Goal: Obtain resource: Obtain resource

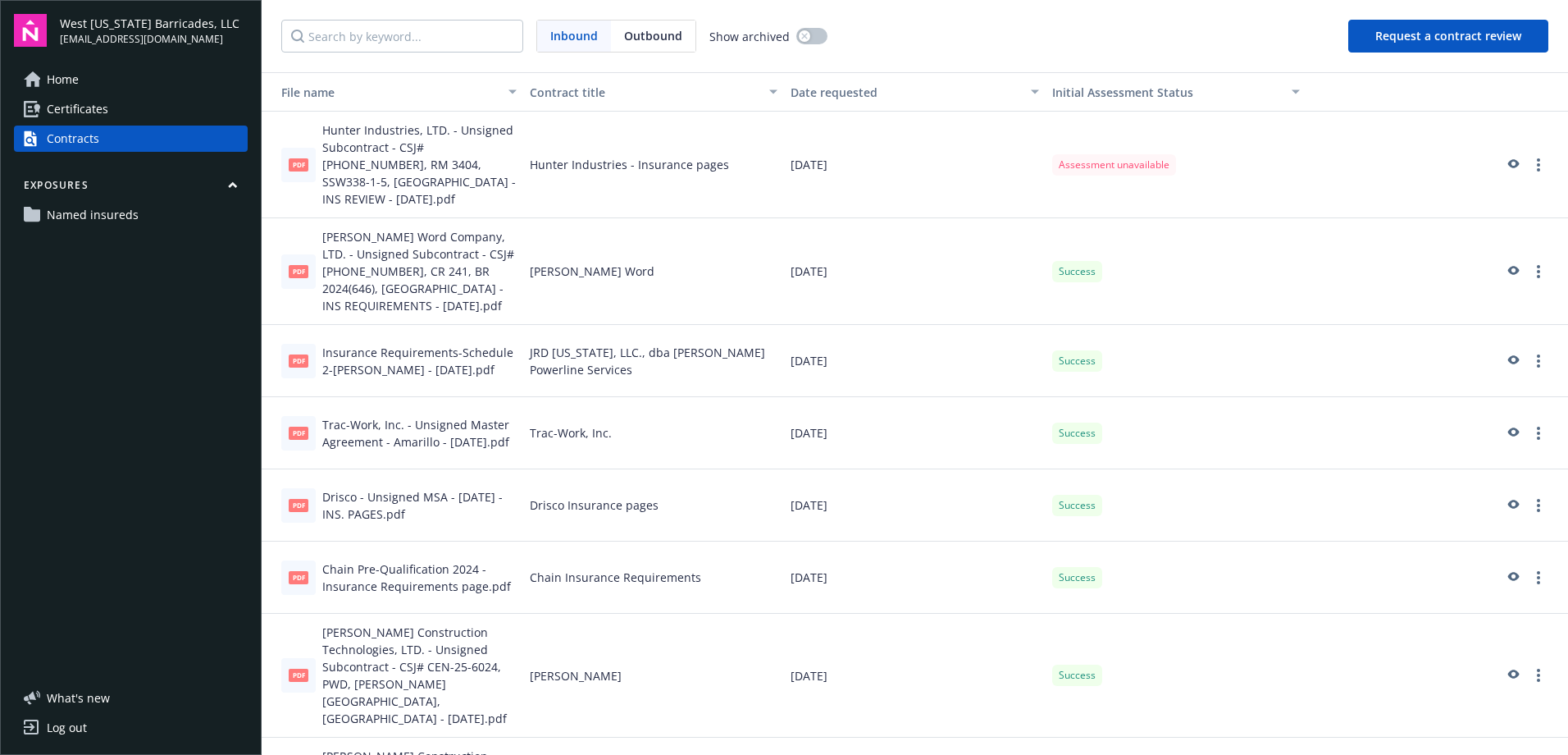
click at [1475, 39] on button "Request a contract review" at bounding box center [1448, 36] width 200 height 33
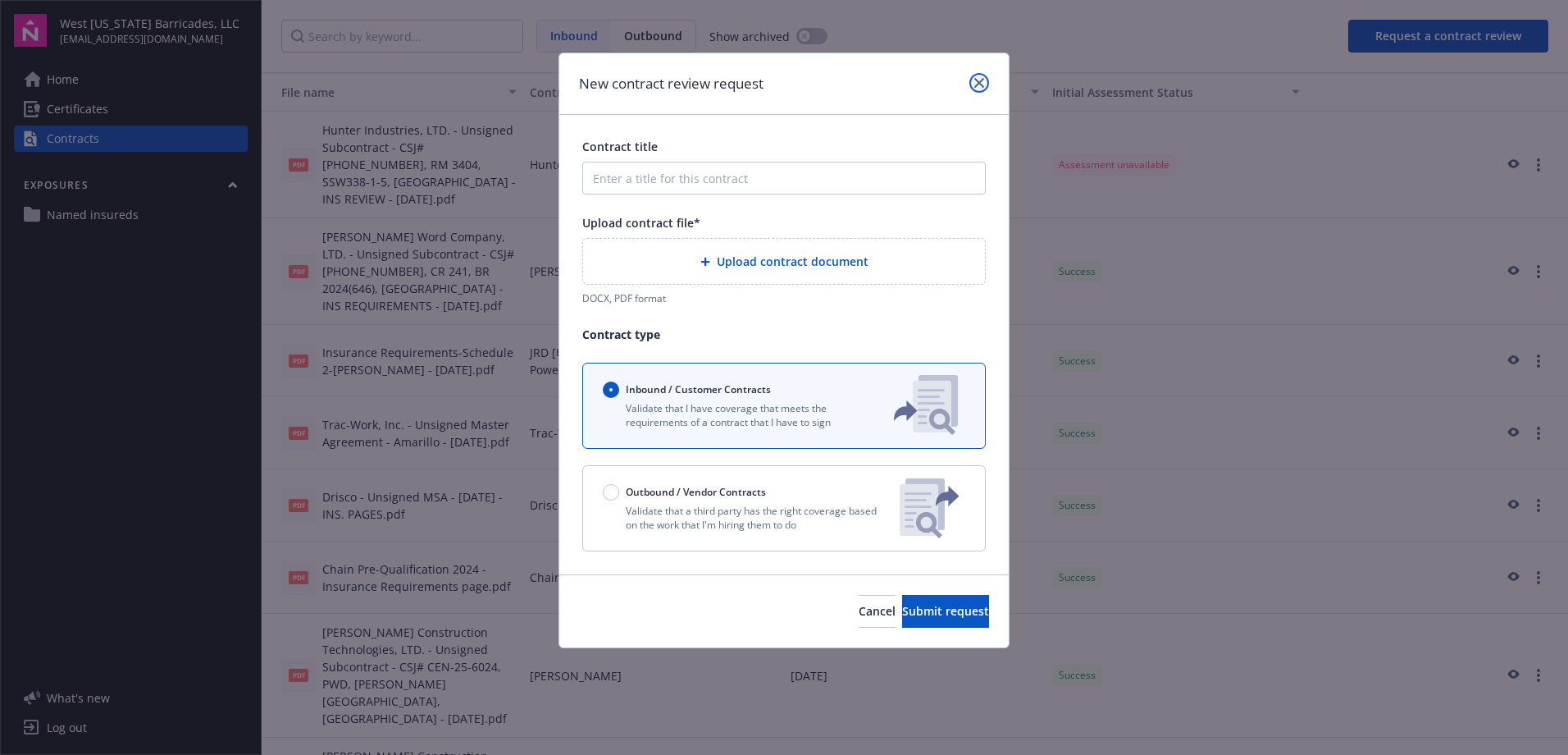
click at [988, 79] on link "close" at bounding box center [979, 83] width 20 height 20
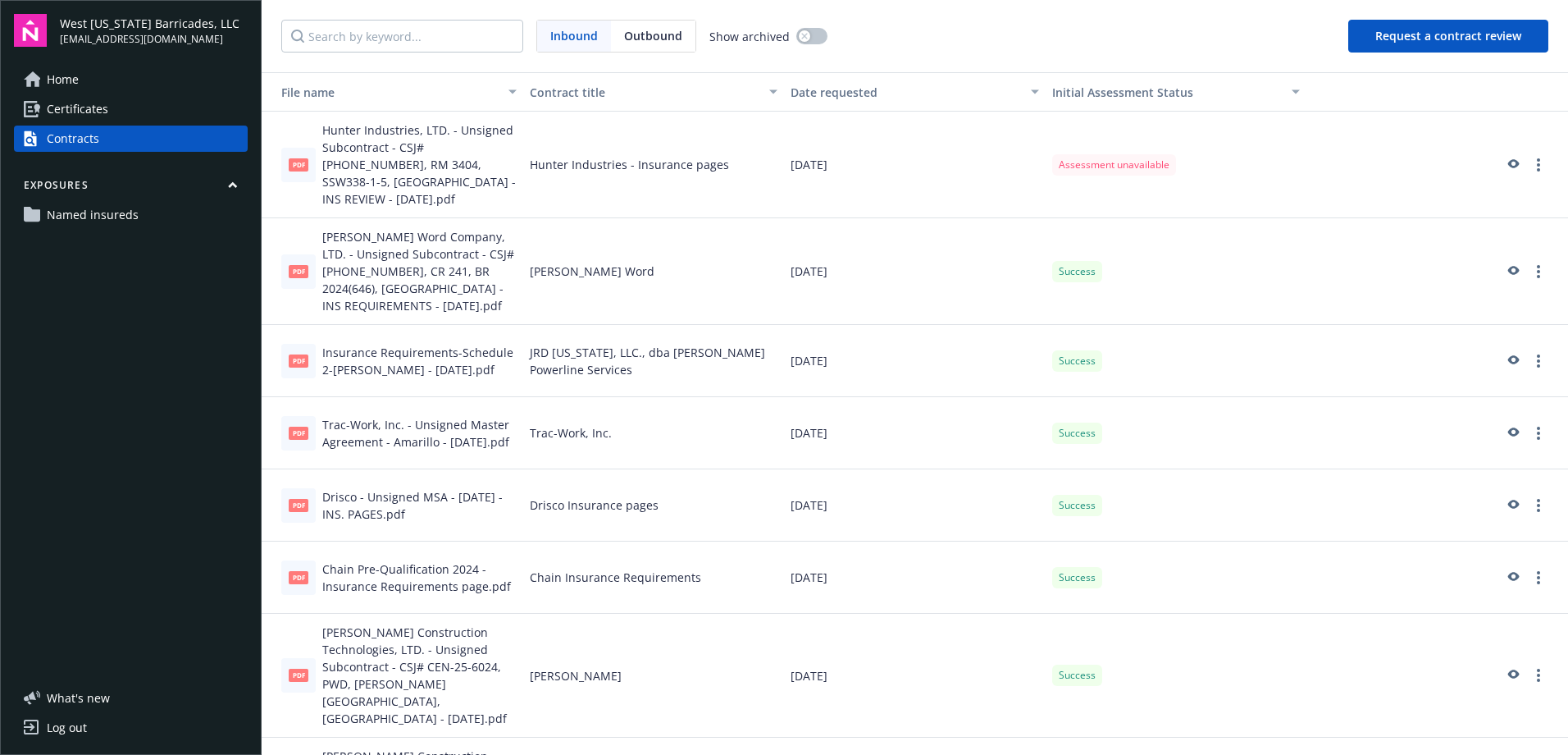
click at [98, 111] on span "Certificates" at bounding box center [77, 109] width 61 height 26
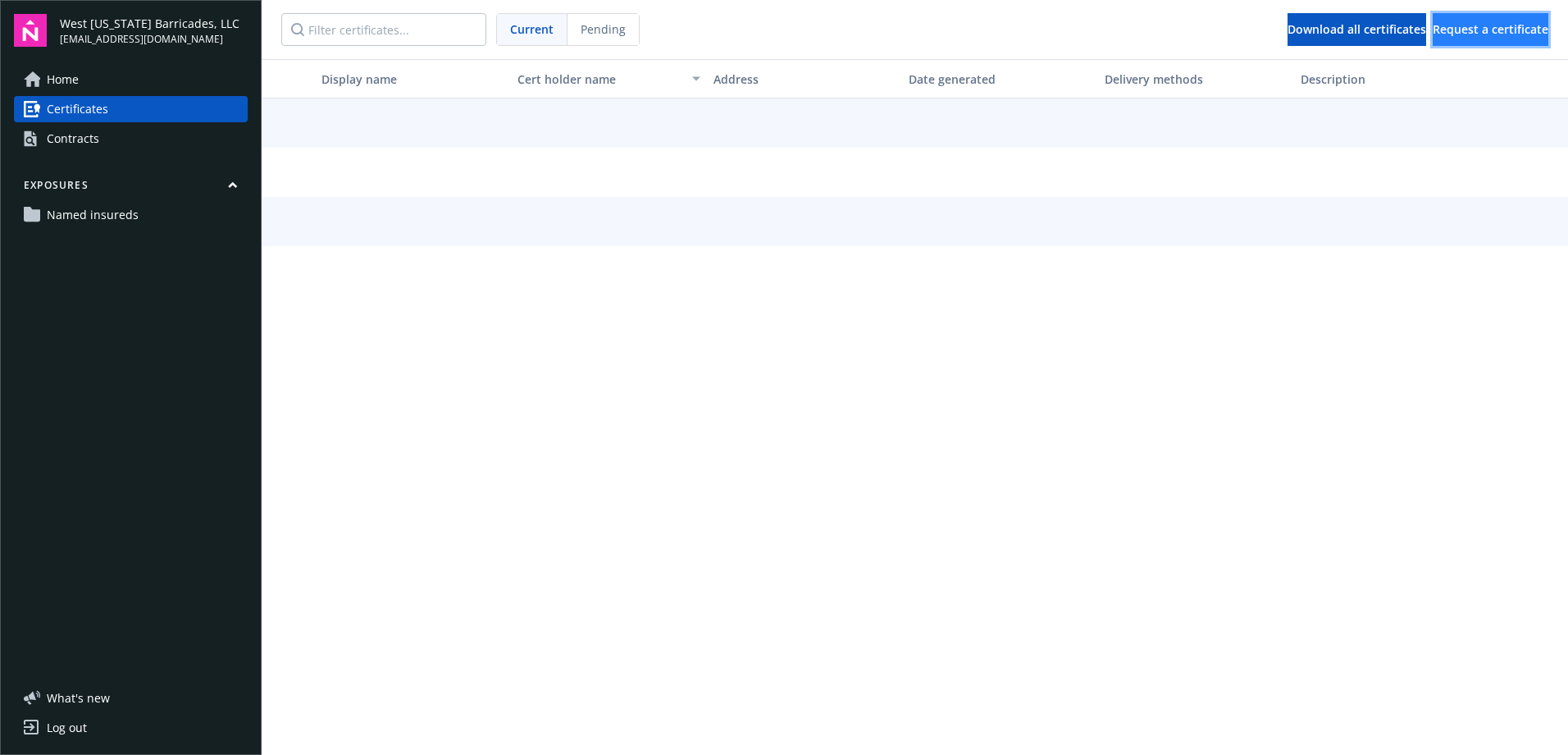
click at [1433, 37] on button "Request a certificate" at bounding box center [1491, 29] width 116 height 33
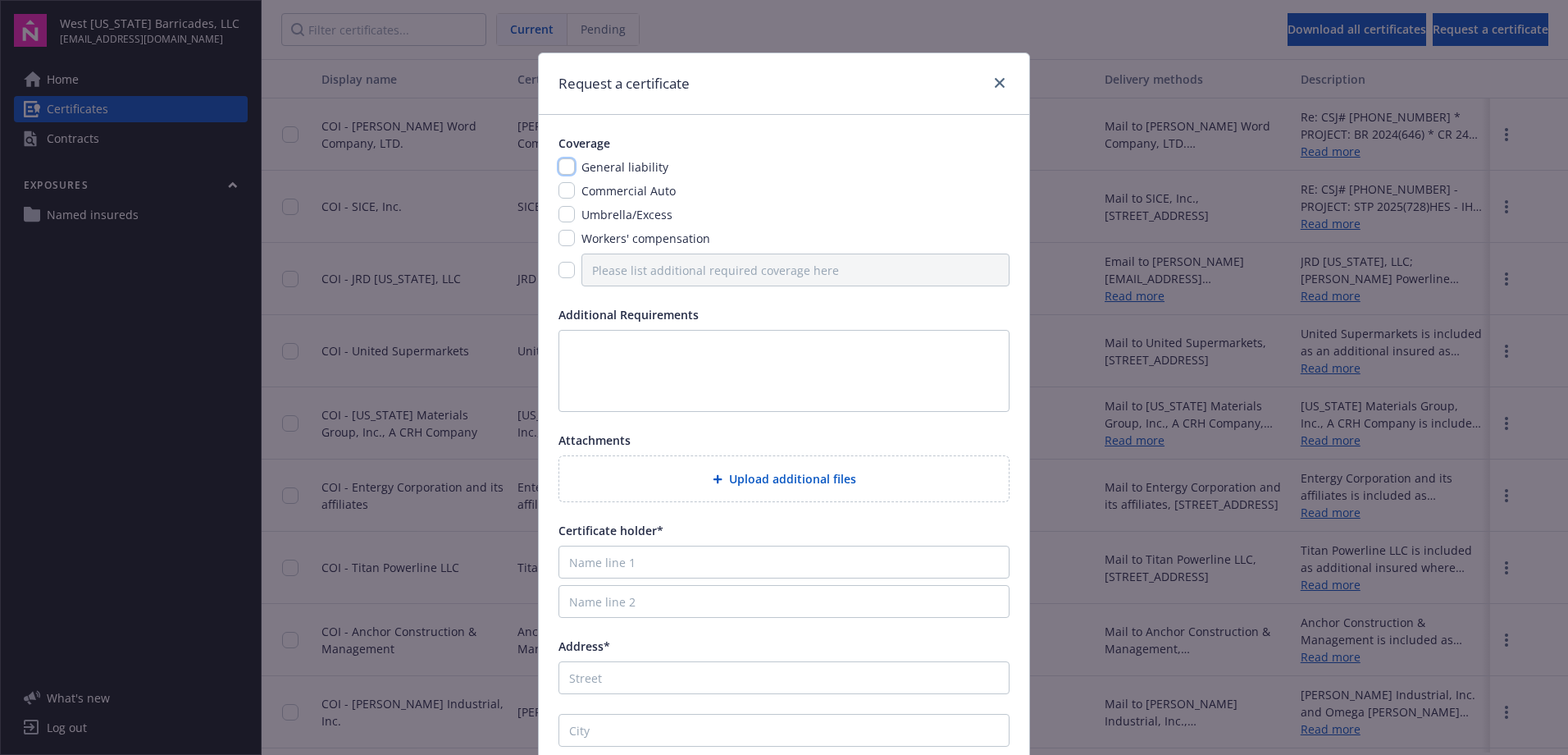
drag, startPoint x: 557, startPoint y: 163, endPoint x: 560, endPoint y: 187, distance: 24.2
click at [559, 164] on input "checkbox" at bounding box center [567, 166] width 16 height 16
checkbox input "true"
click at [560, 191] on input "checkbox" at bounding box center [567, 191] width 16 height 16
checkbox input "true"
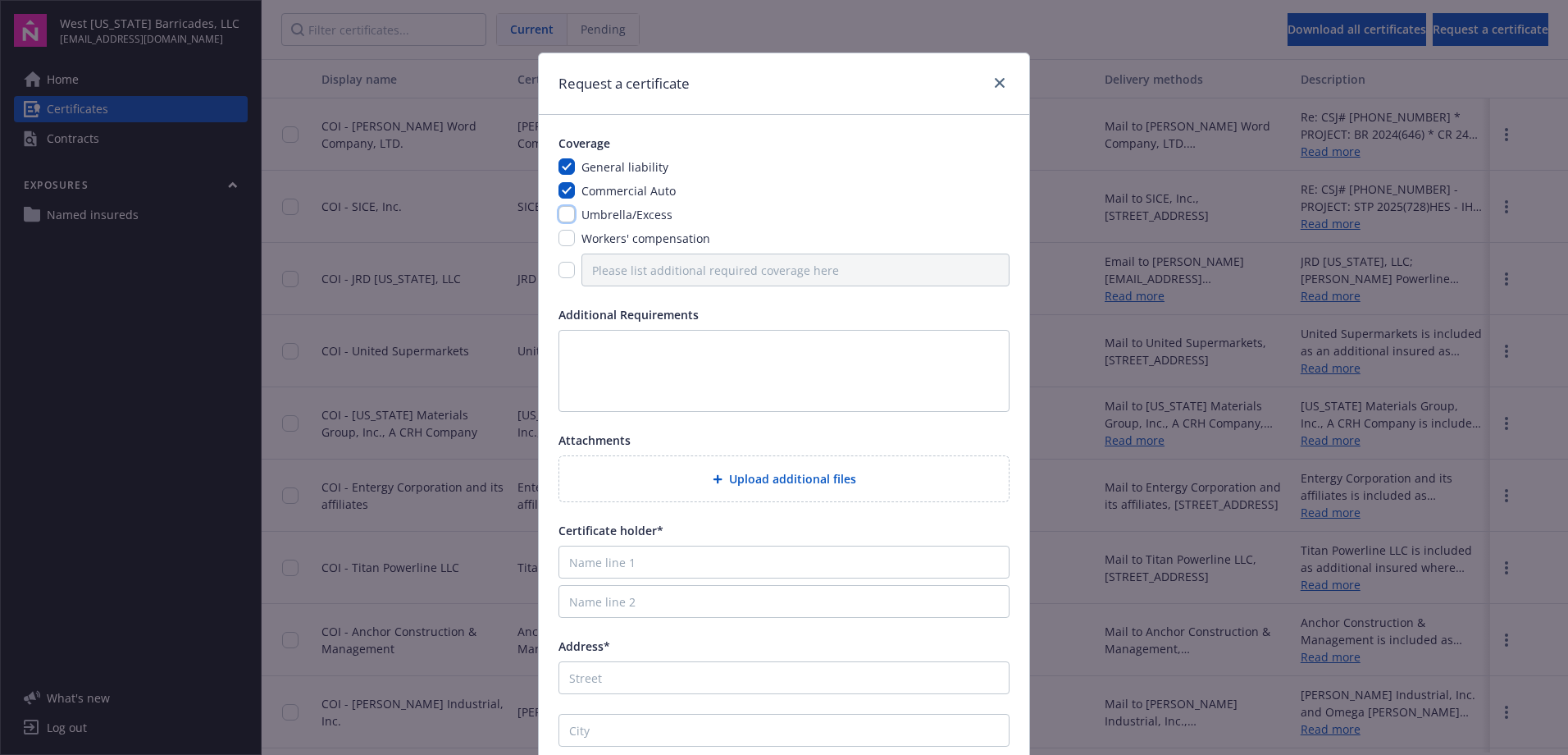
click at [559, 223] on input "checkbox" at bounding box center [567, 214] width 16 height 16
checkbox input "true"
click at [562, 238] on input "checkbox" at bounding box center [567, 238] width 16 height 16
checkbox input "true"
click at [654, 359] on textarea at bounding box center [784, 370] width 451 height 82
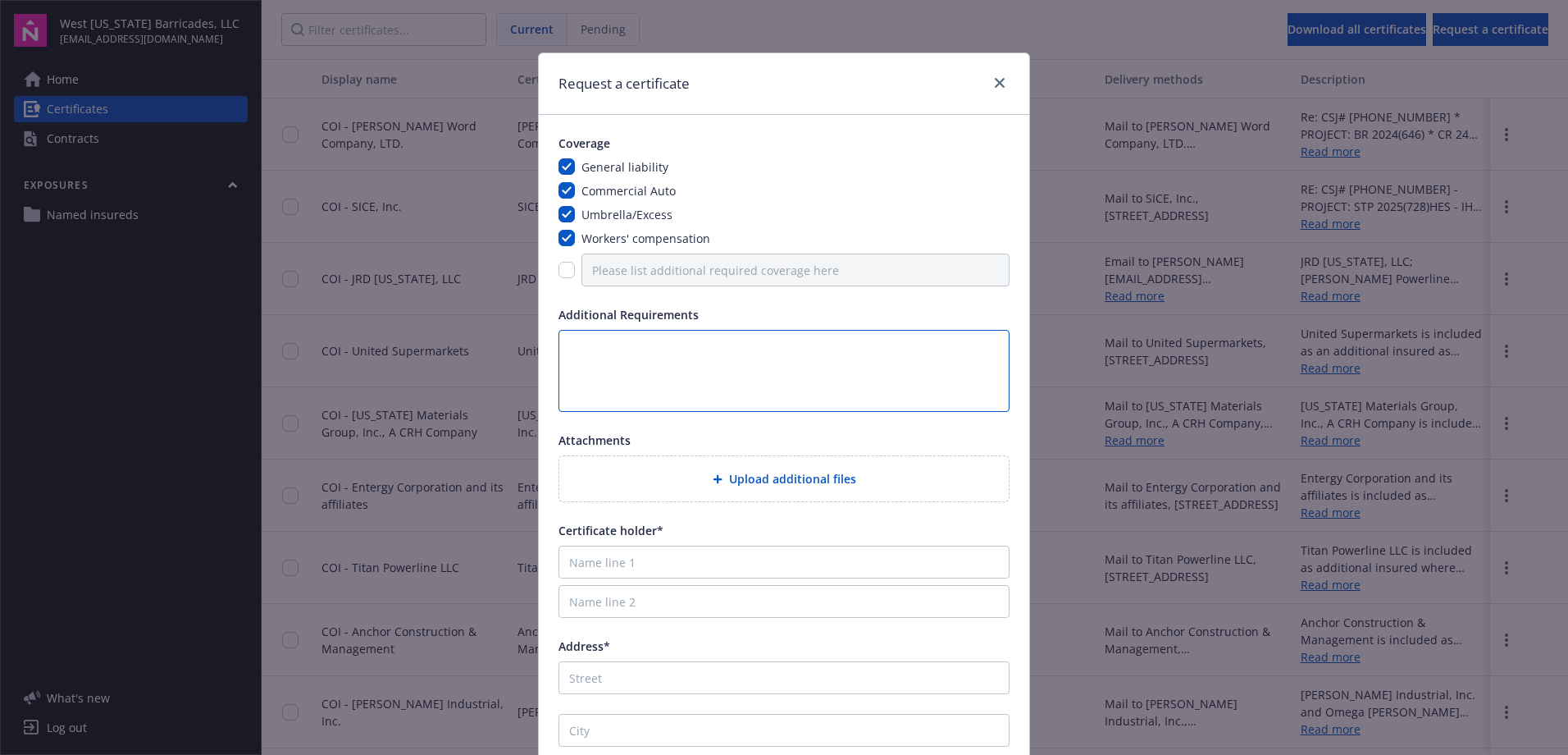
click at [607, 364] on textarea at bounding box center [784, 370] width 451 height 82
click at [663, 410] on textarea "Please include all endorsements Desc. of Ops box: CSJ# BEA-24-7014 * PROJECT: […" at bounding box center [784, 370] width 451 height 82
type textarea "Please include all endorsements Desc. of Ops box: CSJ# BEA-24-7014 * PROJECT: […"
click at [624, 574] on input "Name line 1" at bounding box center [784, 562] width 451 height 33
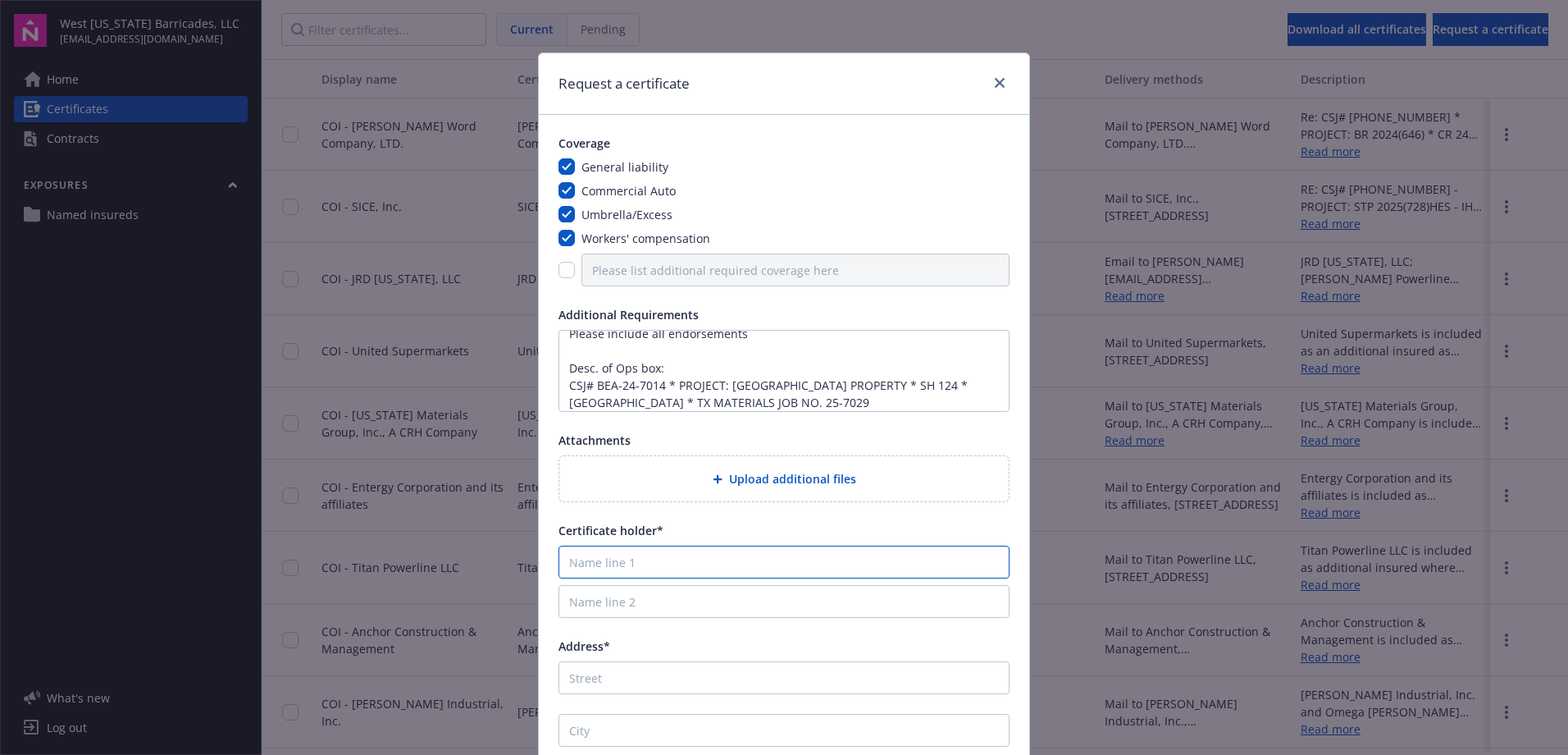
type input "t"
type input "[US_STATE] Materials a CRH Company"
type input "P.O. Box 20779"
type input "Beaumont"
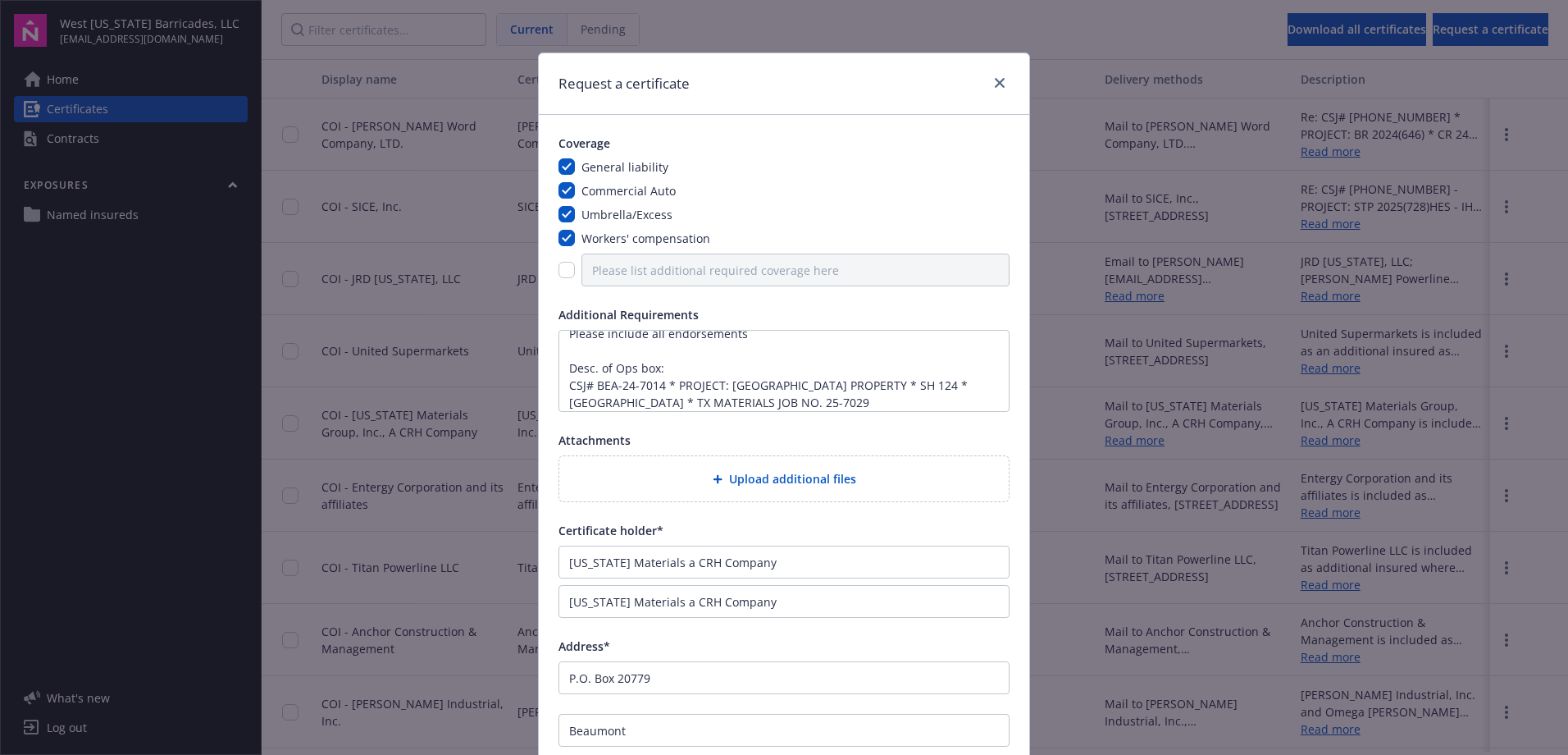
type input "[GEOGRAPHIC_DATA]"
type input "77720-0779"
drag, startPoint x: 746, startPoint y: 606, endPoint x: 505, endPoint y: 603, distance: 241.0
click at [505, 603] on div "Request a certificate Coverage General liability Commercial Auto Umbrella/Exces…" at bounding box center [784, 378] width 1568 height 755
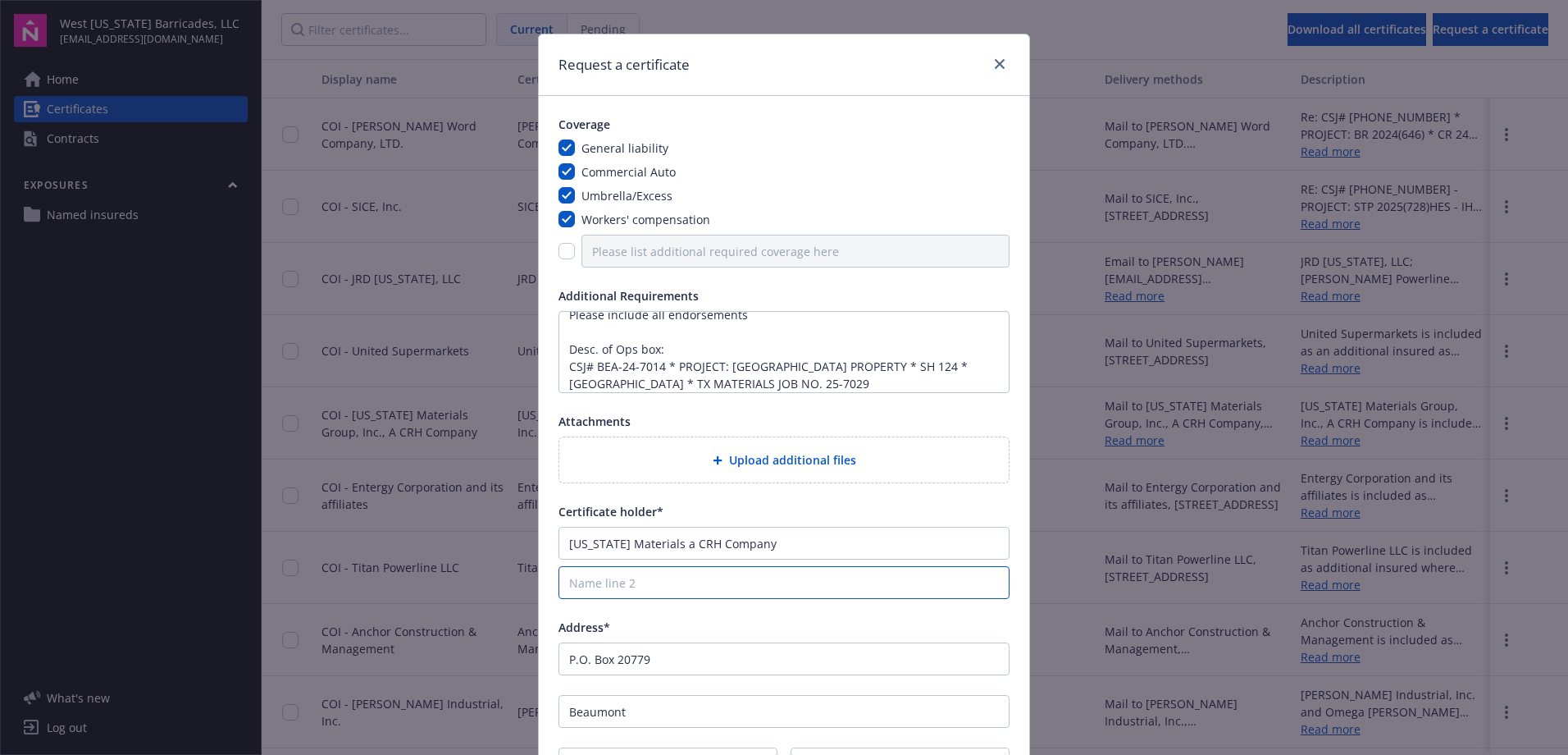
scroll to position [0, 0]
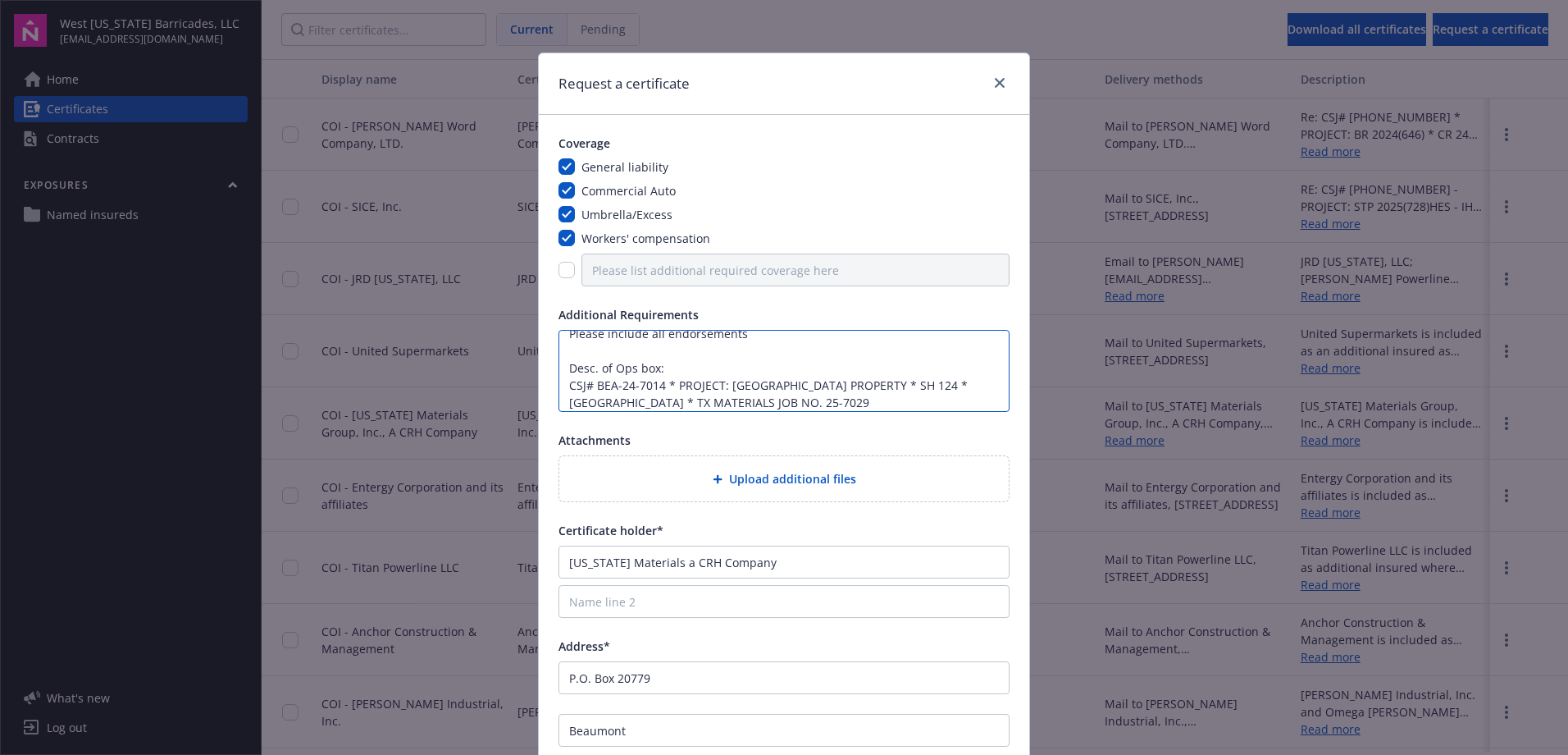
click at [789, 380] on textarea "Please include all endorsements Desc. of Ops box: CSJ# BEA-24-7014 * PROJECT: […" at bounding box center [784, 370] width 451 height 82
drag, startPoint x: 818, startPoint y: 382, endPoint x: 721, endPoint y: 382, distance: 97.0
click at [721, 382] on textarea "Please include all endorsements Desc. of Ops box: CSJ# BEA-24-7014 * PROJECT: […" at bounding box center [784, 370] width 451 height 82
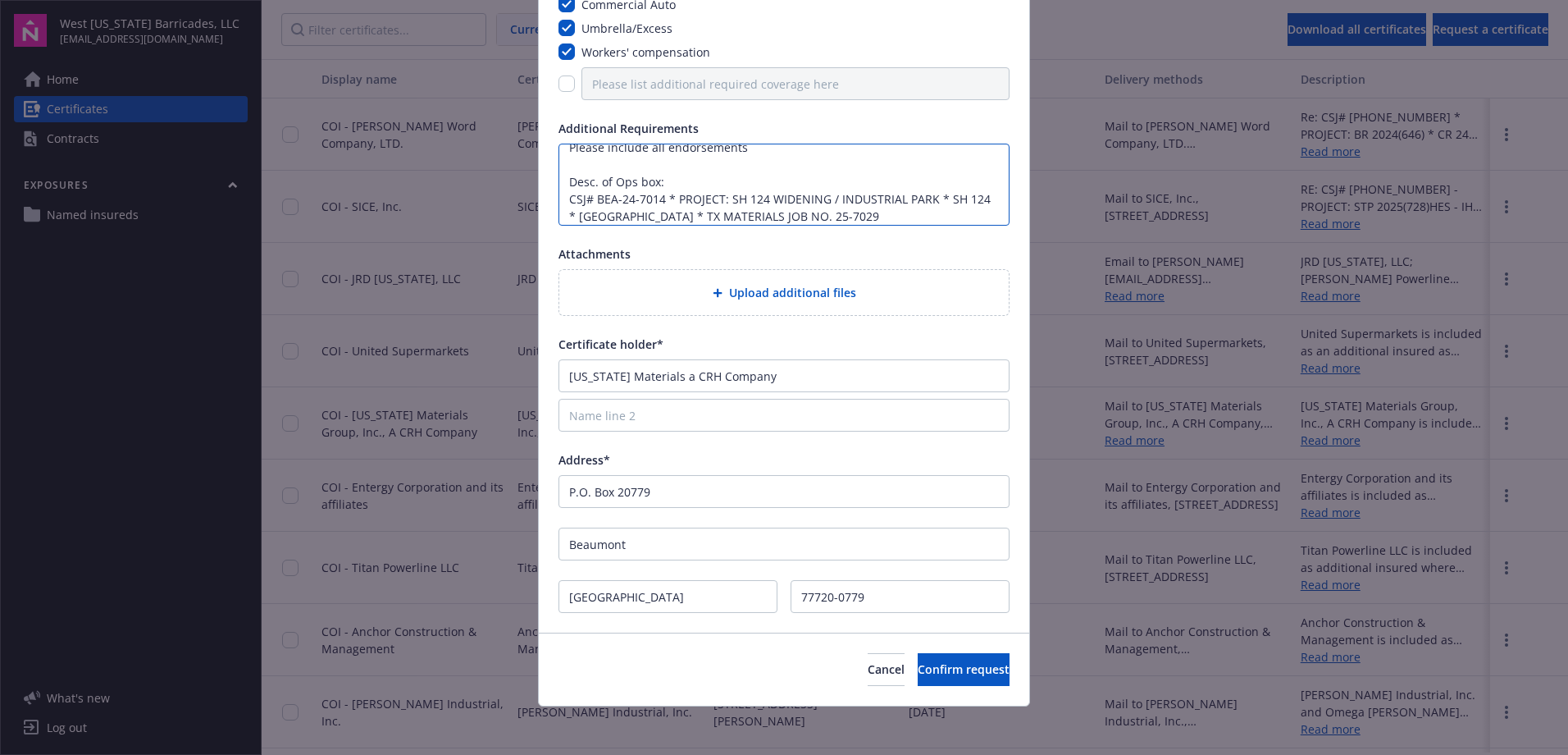
scroll to position [191, 0]
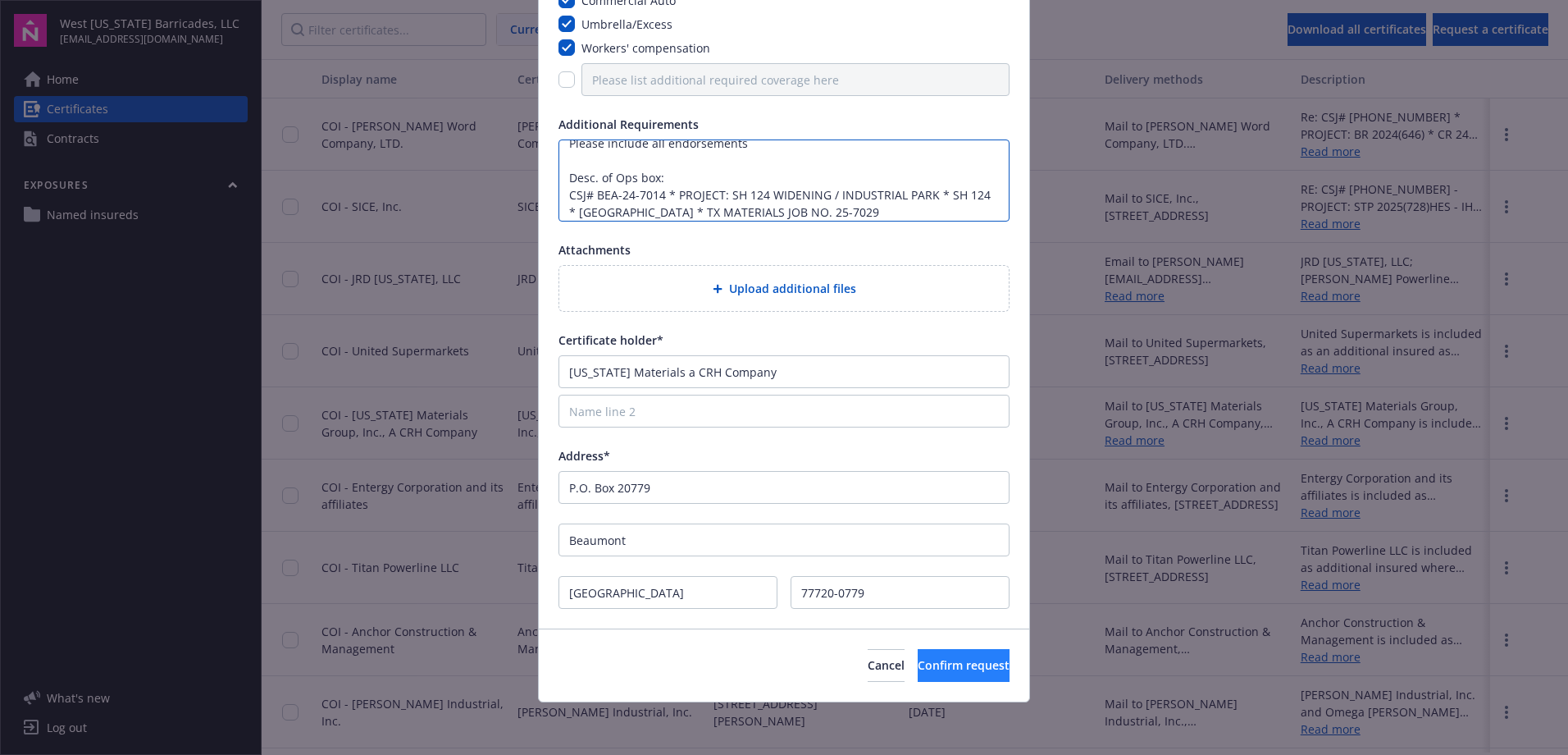
type textarea "Please include all endorsements Desc. of Ops box: CSJ# BEA-24-7014 * PROJECT: S…"
click at [917, 666] on span "Confirm request" at bounding box center [963, 665] width 92 height 16
